Goal: Information Seeking & Learning: Learn about a topic

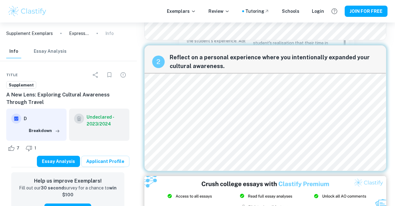
scroll to position [152, 1]
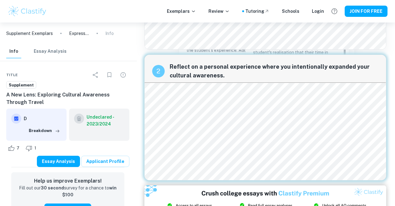
click at [261, 141] on p "Although this statement expresses the student's realisation that their time in …" at bounding box center [297, 110] width 88 height 137
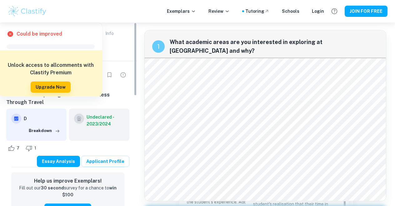
scroll to position [0, 1]
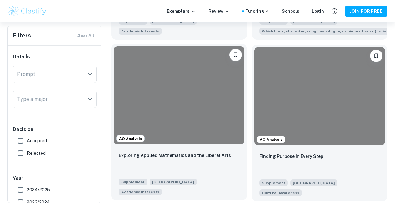
scroll to position [443, 0]
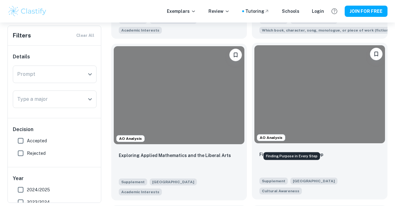
click at [299, 151] on p "Finding Purpose in Every Step" at bounding box center [291, 154] width 64 height 7
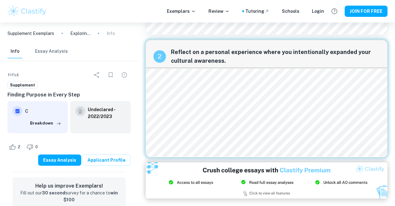
scroll to position [144, 0]
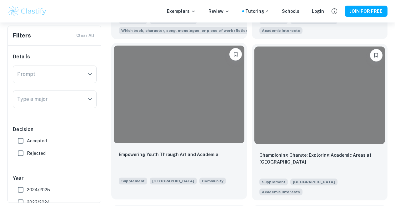
scroll to position [1902, 0]
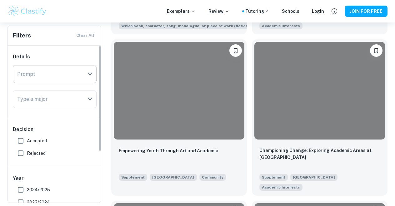
click at [81, 72] on input "Prompt" at bounding box center [50, 74] width 69 height 12
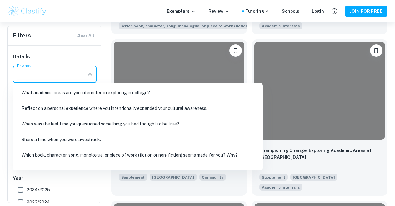
click at [87, 109] on li "Reflect on a personal experience where you intentionally expanded your cultural…" at bounding box center [137, 108] width 245 height 14
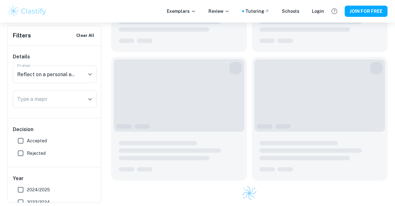
type input "Reflect on a personal experience where you intentionally expanded your cultural…"
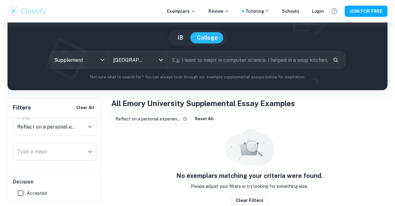
scroll to position [49, 0]
click at [70, 136] on div "Prompt Reflect on a personal experience where you intentionally expanded your c…" at bounding box center [55, 128] width 84 height 20
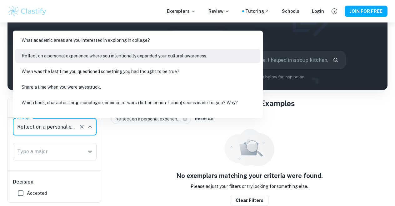
click at [70, 132] on input "Reflect on a personal experience where you intentionally expanded your cultural…" at bounding box center [46, 127] width 61 height 12
click at [82, 127] on icon "Clear" at bounding box center [82, 127] width 4 height 4
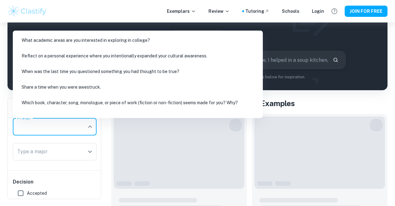
scroll to position [46, 0]
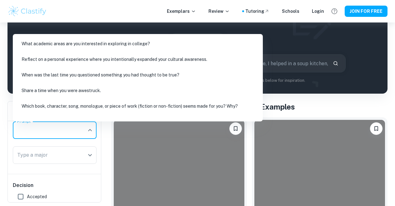
click at [76, 173] on div "Details Prompt Prompt Type a major Type a major" at bounding box center [55, 138] width 94 height 72
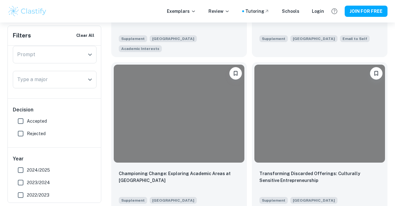
scroll to position [2041, 0]
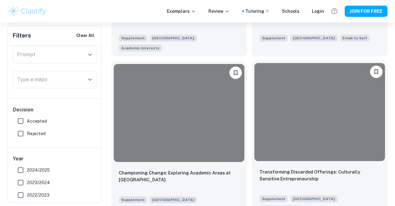
click at [299, 93] on div at bounding box center [319, 112] width 131 height 98
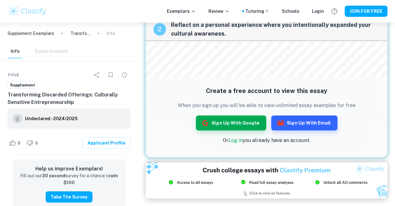
scroll to position [212, 0]
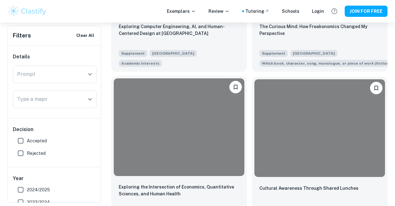
scroll to position [2832, 0]
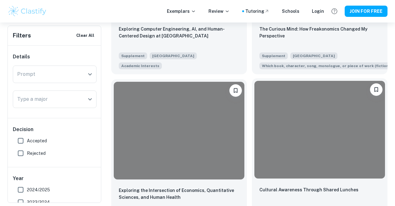
click at [318, 81] on div at bounding box center [319, 130] width 131 height 98
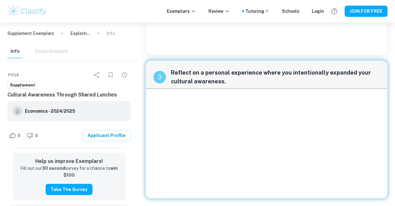
scroll to position [167, 0]
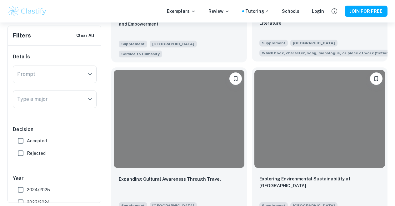
scroll to position [3330, 0]
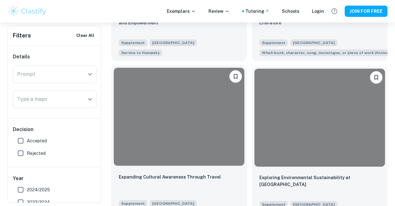
click at [206, 68] on div at bounding box center [179, 117] width 131 height 98
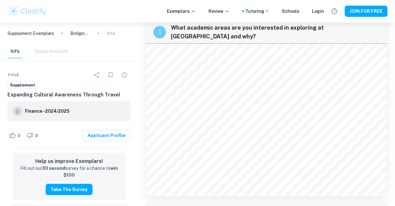
scroll to position [15, 0]
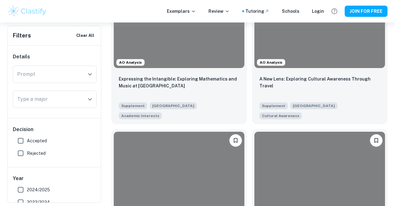
scroll to position [129, 0]
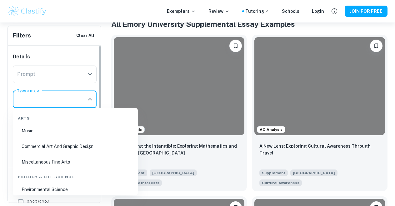
click at [36, 100] on input "Type a major" at bounding box center [50, 99] width 69 height 12
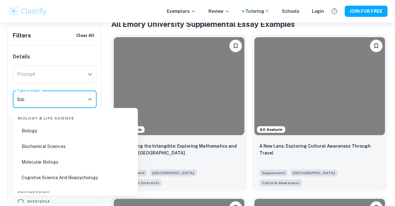
click at [34, 129] on li "Biology" at bounding box center [75, 131] width 120 height 14
type input "Biology"
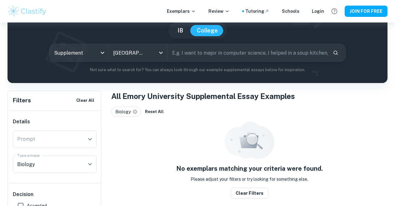
scroll to position [49, 0]
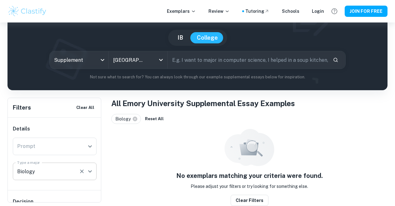
click at [83, 171] on icon "Clear" at bounding box center [82, 171] width 6 height 6
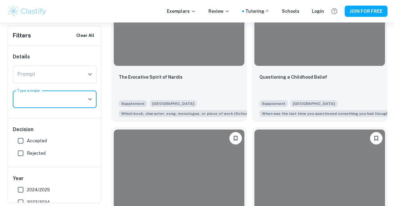
scroll to position [845, 0]
